Goal: Transaction & Acquisition: Purchase product/service

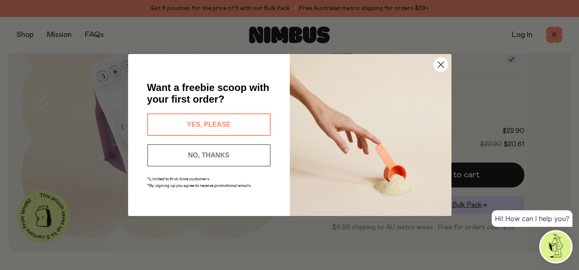
scroll to position [108, 0]
click at [440, 63] on circle "Close dialog" at bounding box center [441, 65] width 14 height 14
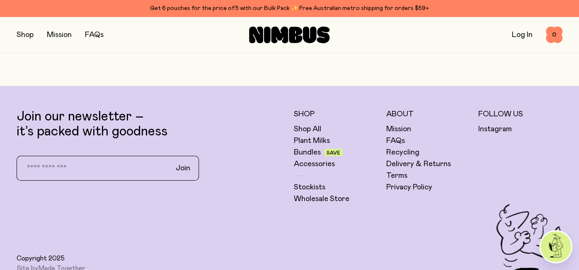
scroll to position [1992, 0]
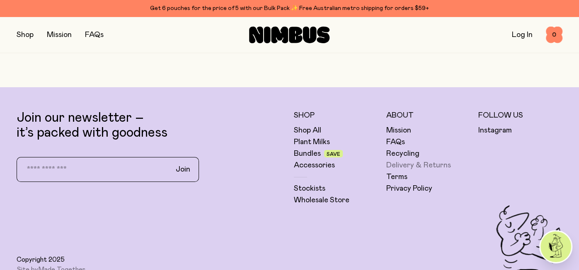
click at [409, 170] on link "Delivery & Returns" at bounding box center [418, 165] width 65 height 10
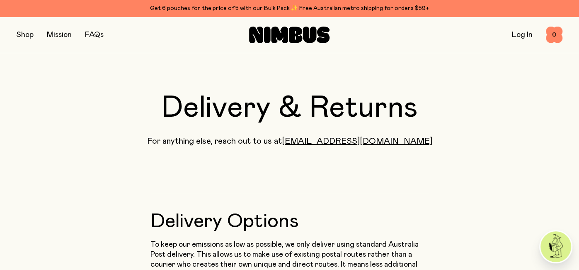
click at [26, 34] on button "button" at bounding box center [25, 35] width 17 height 12
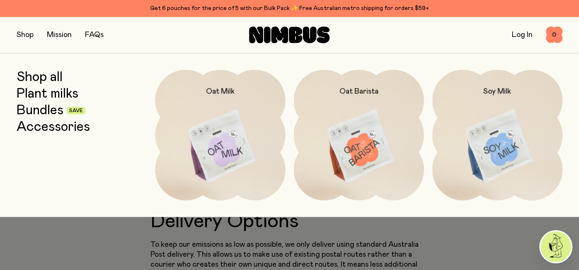
click at [237, 137] on img at bounding box center [220, 146] width 130 height 153
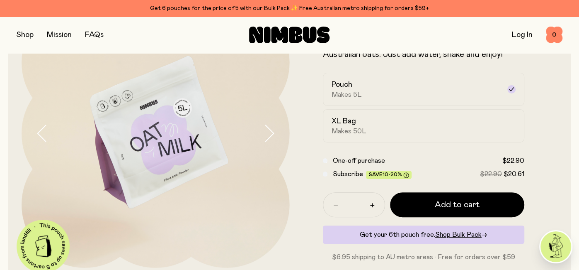
scroll to position [72, 0]
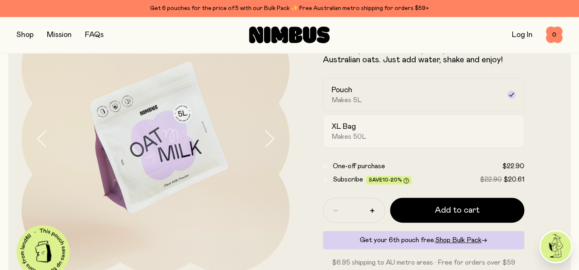
click at [330, 129] on label "XL Bag Makes 50L" at bounding box center [424, 130] width 202 height 33
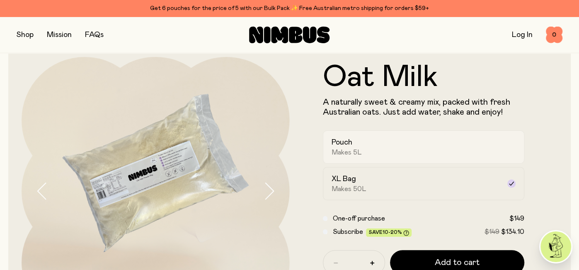
scroll to position [19, 0]
click at [346, 146] on h2 "Pouch" at bounding box center [342, 143] width 21 height 10
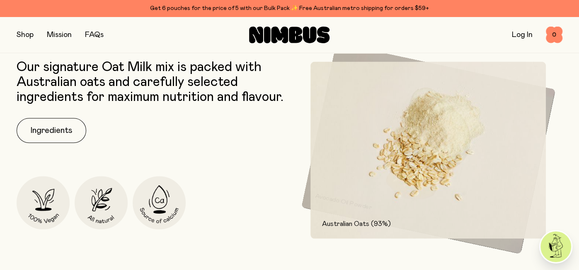
scroll to position [355, 0]
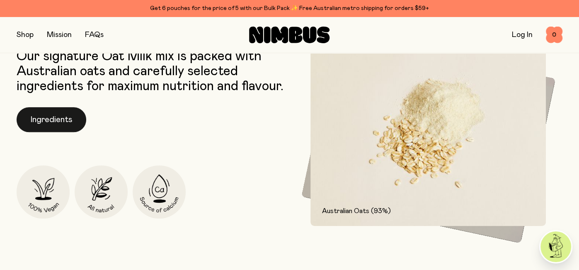
click at [39, 132] on button "Ingredients" at bounding box center [52, 119] width 70 height 25
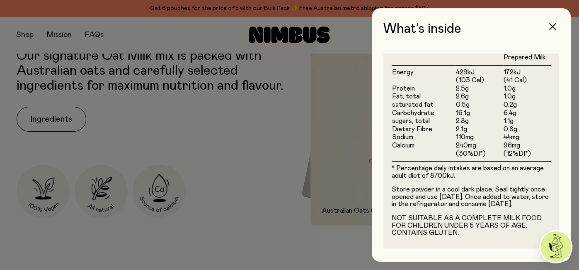
scroll to position [0, 0]
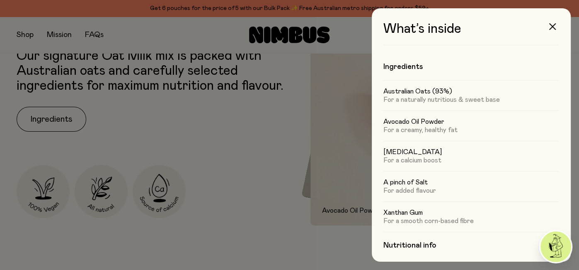
click at [284, 202] on div at bounding box center [289, 135] width 579 height 270
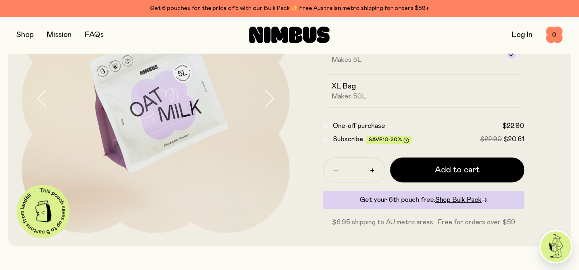
scroll to position [118, 0]
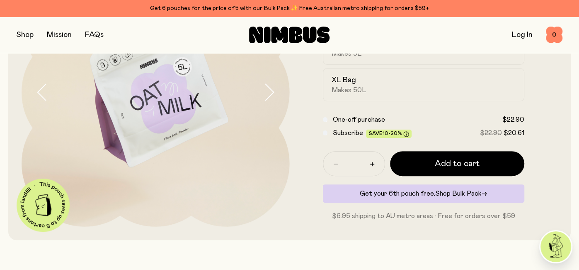
click at [444, 193] on span "Shop Bulk Pack" at bounding box center [458, 193] width 46 height 7
